Goal: Task Accomplishment & Management: Complete application form

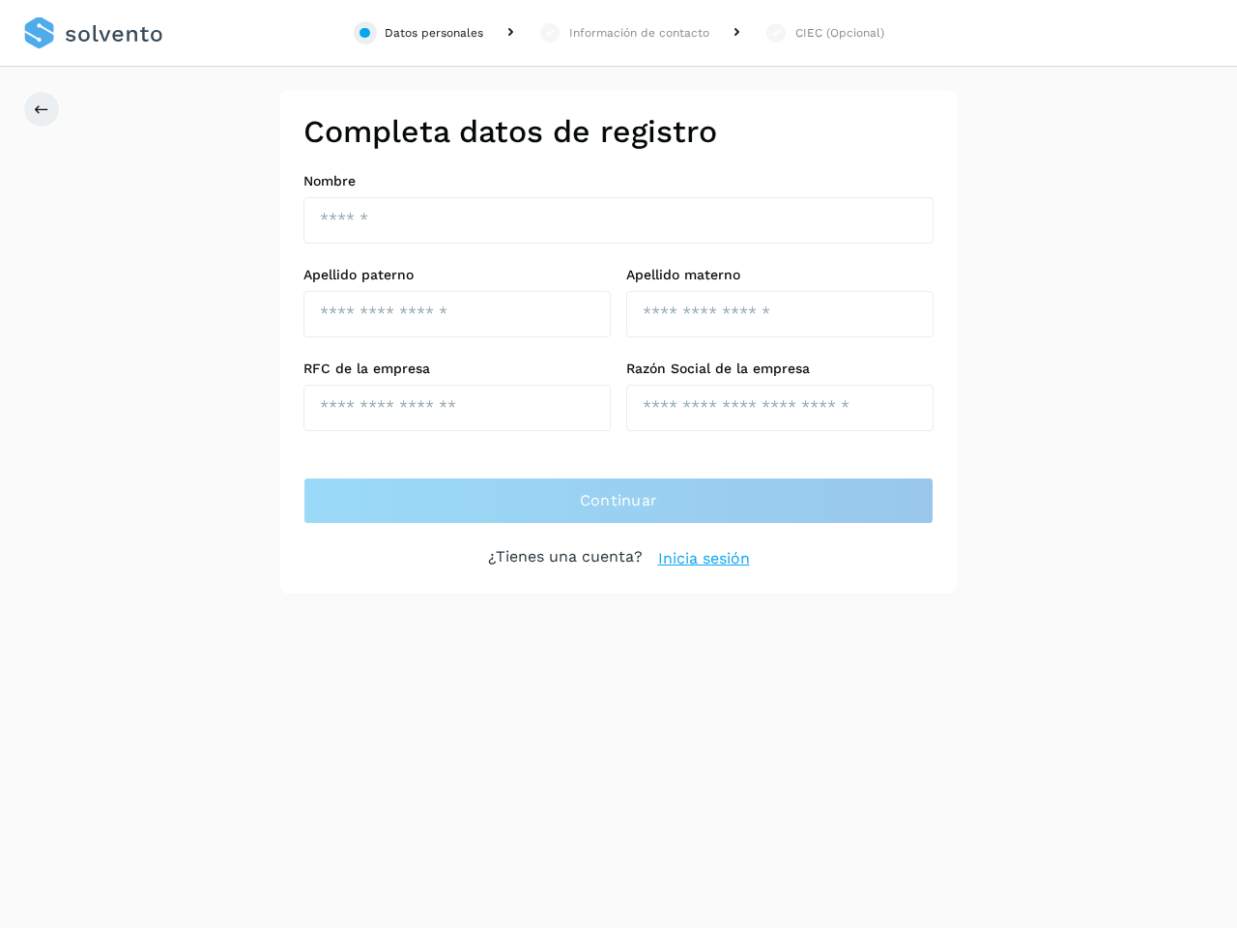
click at [418, 33] on div "Datos personales" at bounding box center [434, 32] width 99 height 17
click at [623, 33] on div "Información de contacto" at bounding box center [639, 32] width 140 height 17
click at [823, 33] on div "CIEC (Opcional)" at bounding box center [839, 32] width 89 height 17
click at [42, 109] on icon at bounding box center [41, 108] width 15 height 15
